Goal: Information Seeking & Learning: Learn about a topic

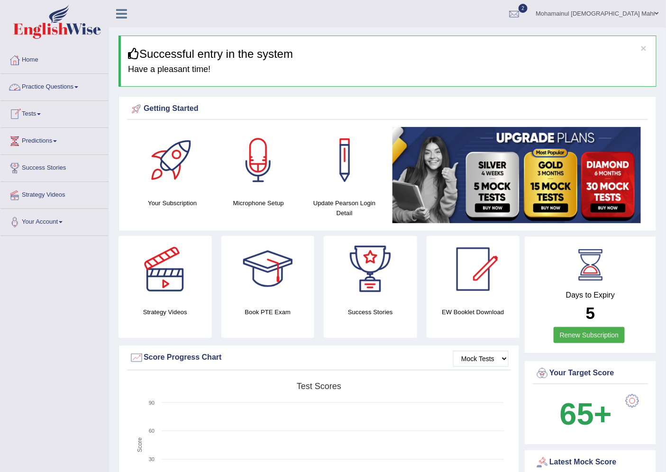
click at [46, 88] on link "Practice Questions" at bounding box center [54, 86] width 108 height 24
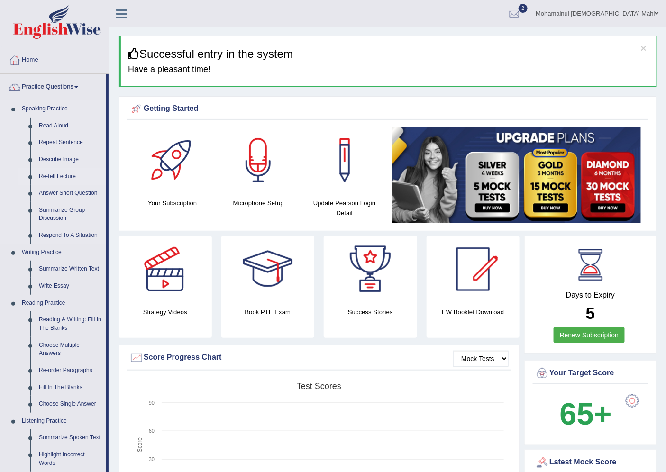
click at [77, 177] on link "Re-tell Lecture" at bounding box center [71, 176] width 72 height 17
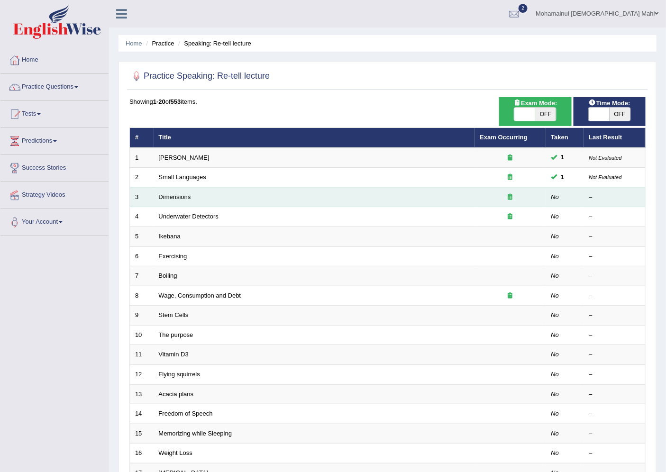
click at [158, 195] on td "Dimensions" at bounding box center [314, 197] width 321 height 20
click at [161, 195] on link "Dimensions" at bounding box center [175, 196] width 32 height 7
